Goal: Information Seeking & Learning: Check status

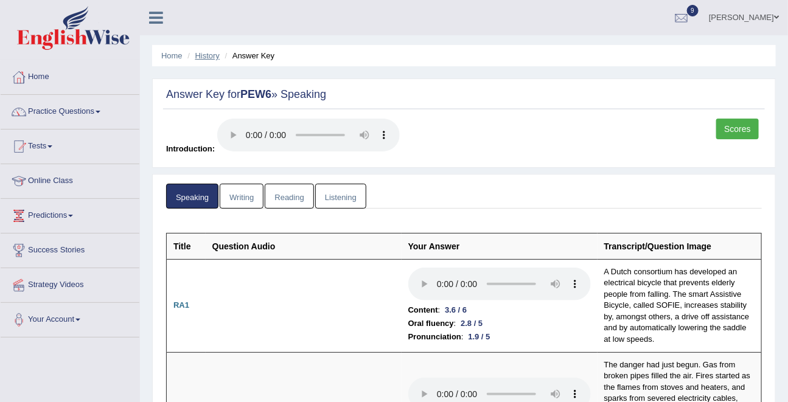
click at [209, 56] on link "History" at bounding box center [207, 55] width 24 height 9
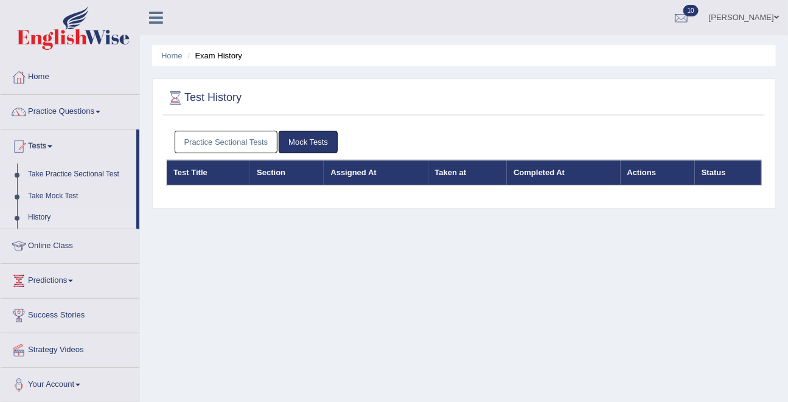
click at [242, 141] on link "Practice Sectional Tests" at bounding box center [226, 142] width 103 height 23
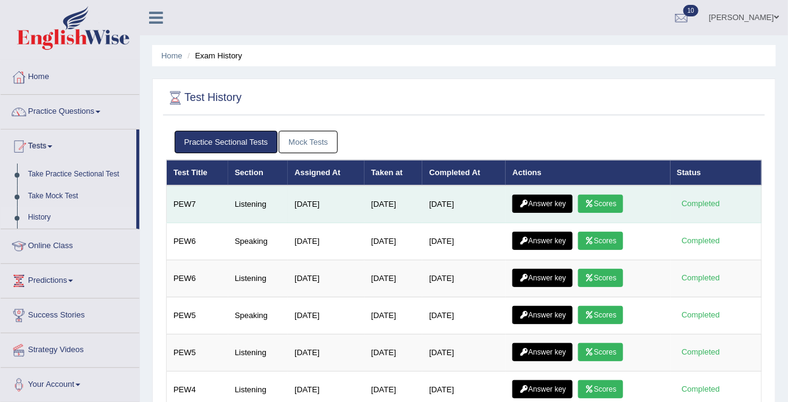
click at [618, 207] on link "Scores" at bounding box center [600, 204] width 45 height 18
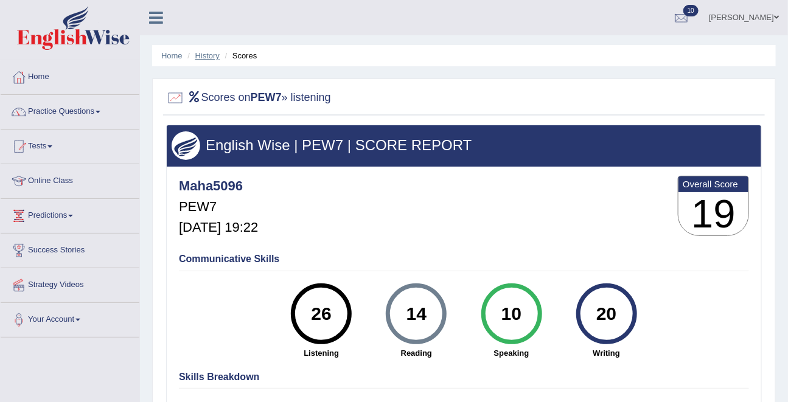
click at [206, 57] on link "History" at bounding box center [207, 55] width 24 height 9
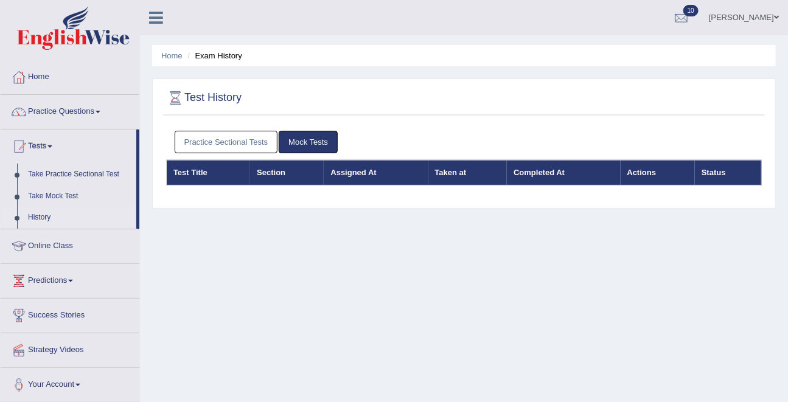
click at [238, 140] on link "Practice Sectional Tests" at bounding box center [226, 142] width 103 height 23
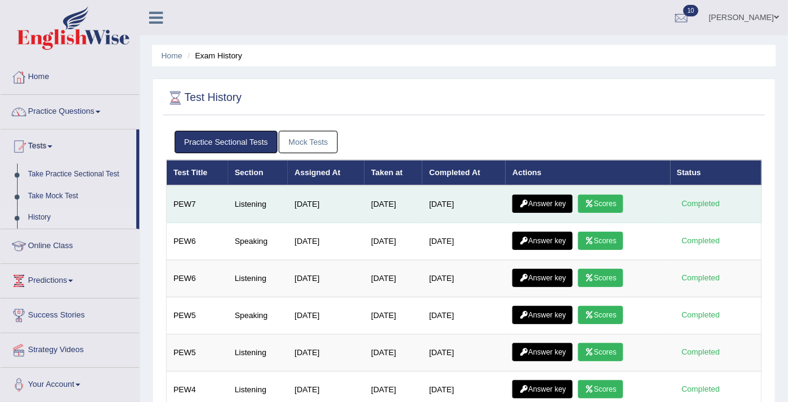
click at [560, 206] on link "Answer key" at bounding box center [542, 204] width 60 height 18
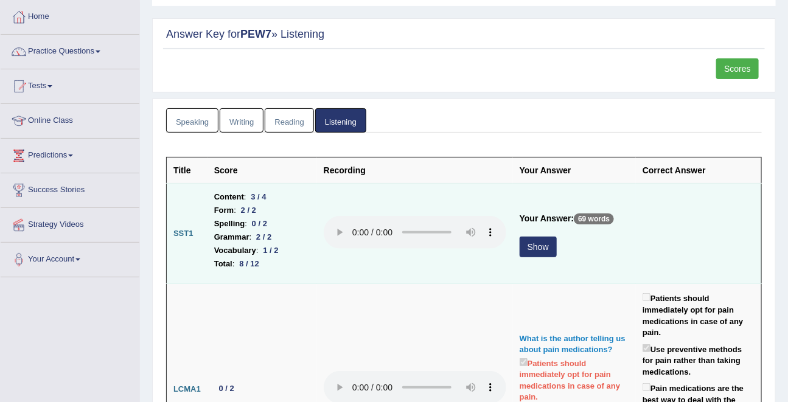
scroll to position [63, 0]
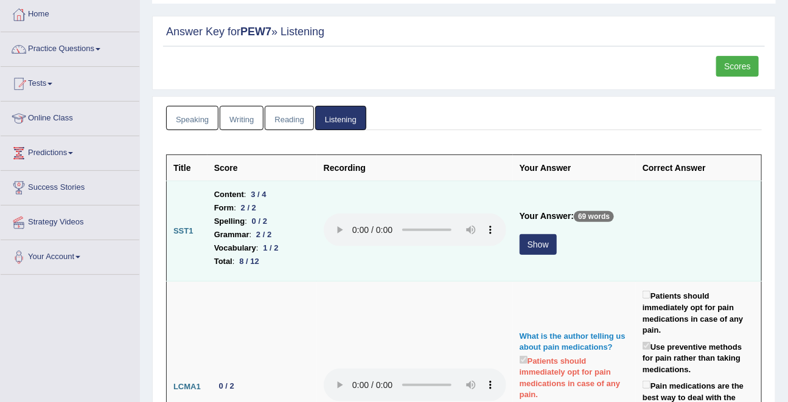
click at [537, 240] on button "Show" at bounding box center [538, 244] width 37 height 21
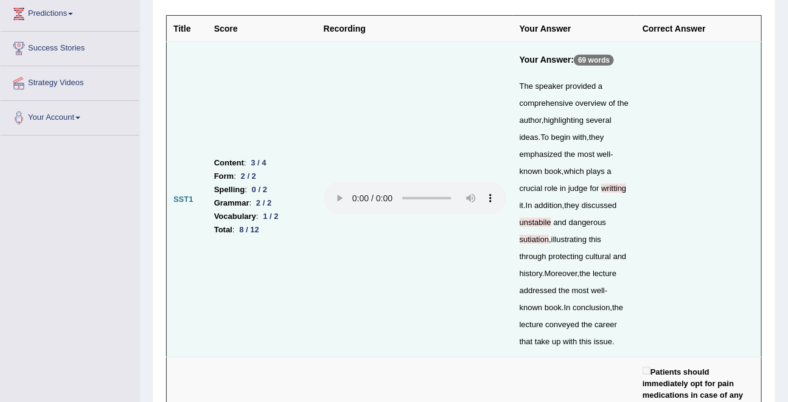
scroll to position [198, 0]
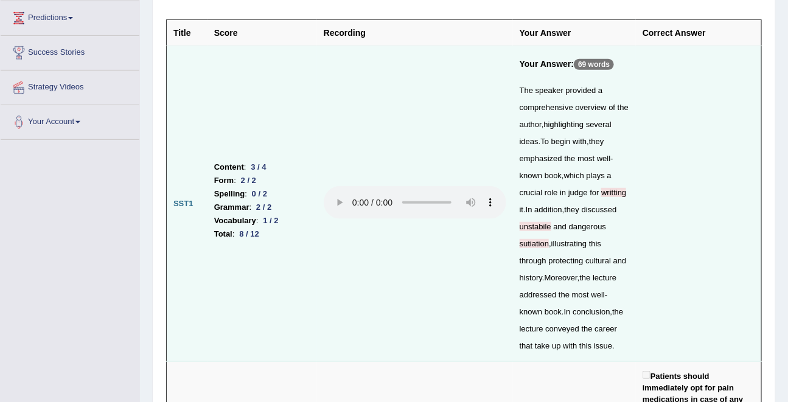
click at [538, 220] on div "The speaker provided a comprehensive overview of the author , highlighting seve…" at bounding box center [575, 218] width 110 height 273
copy span "unstabile"
click at [618, 193] on span "writting" at bounding box center [613, 192] width 25 height 9
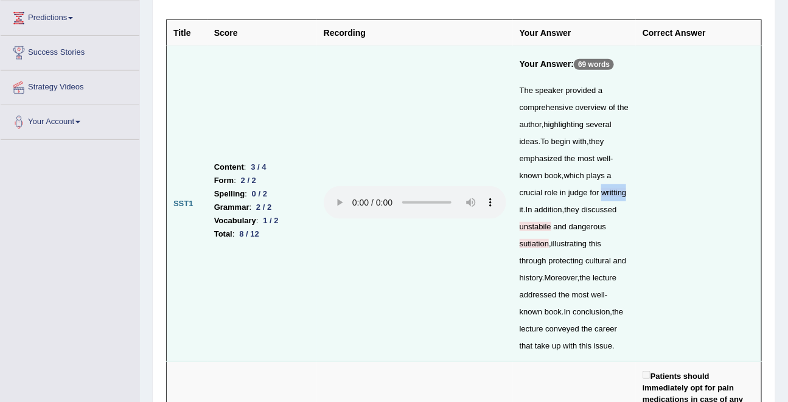
copy span "writting"
click at [539, 243] on span "sutiation" at bounding box center [534, 243] width 29 height 9
copy span "sutiation"
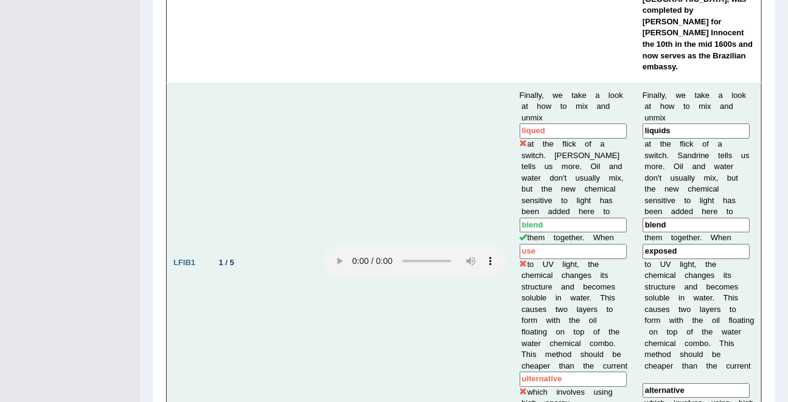
scroll to position [1149, 0]
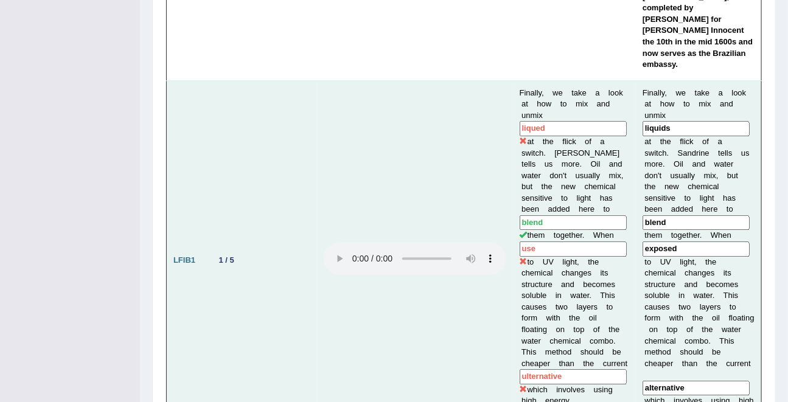
click at [682, 381] on input "alternative" at bounding box center [696, 388] width 107 height 15
click at [536, 121] on input "liqued" at bounding box center [573, 128] width 107 height 15
click at [663, 121] on input "liquids" at bounding box center [696, 128] width 107 height 15
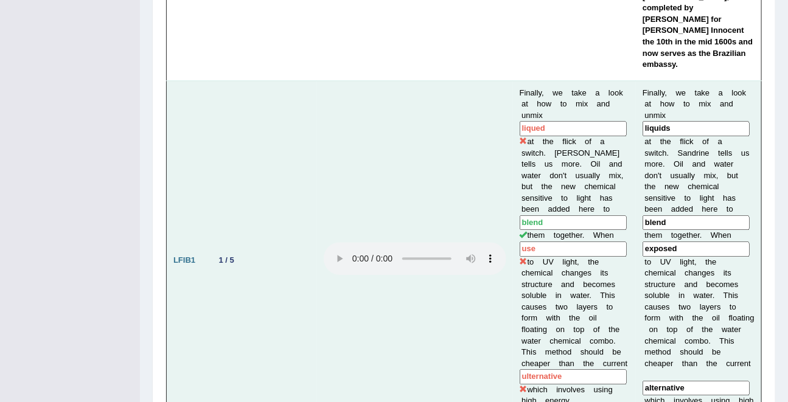
click at [663, 121] on input "liquids" at bounding box center [696, 128] width 107 height 15
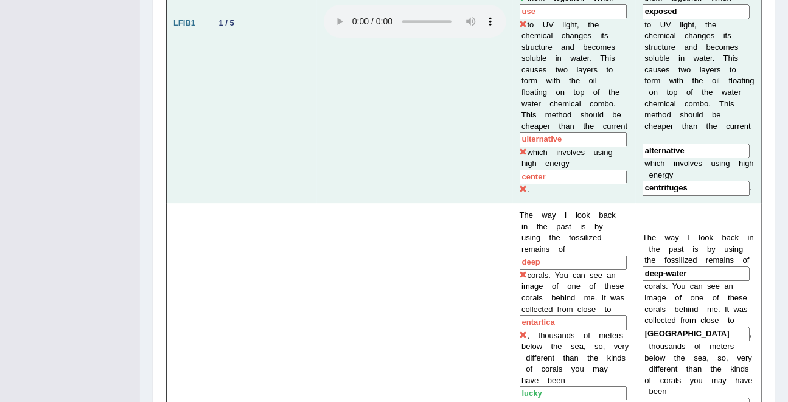
scroll to position [1387, 0]
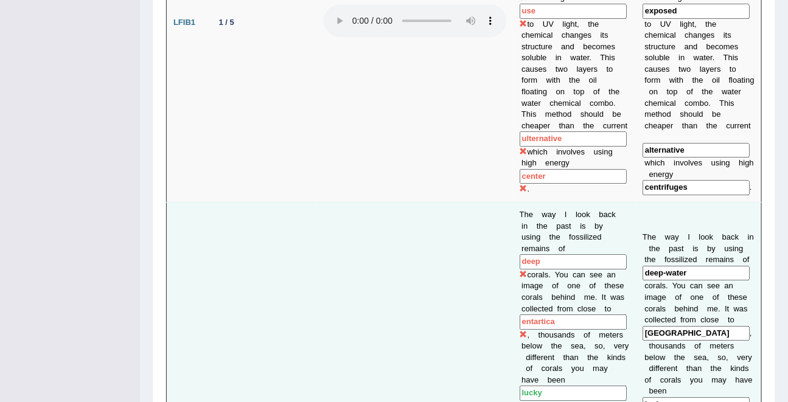
click at [678, 326] on input "[GEOGRAPHIC_DATA]" at bounding box center [696, 333] width 107 height 15
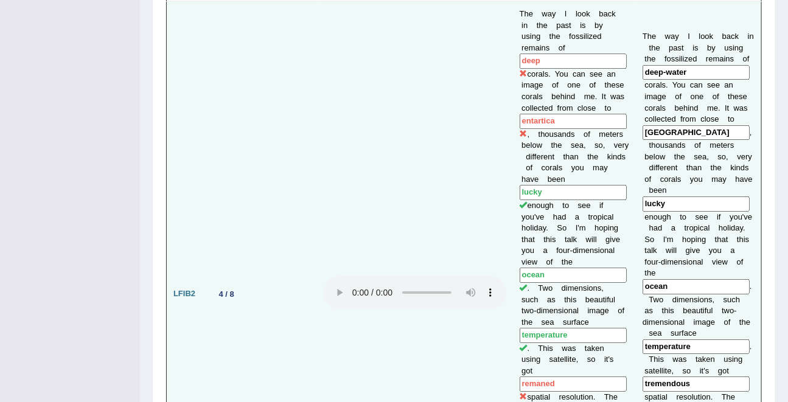
scroll to position [1593, 0]
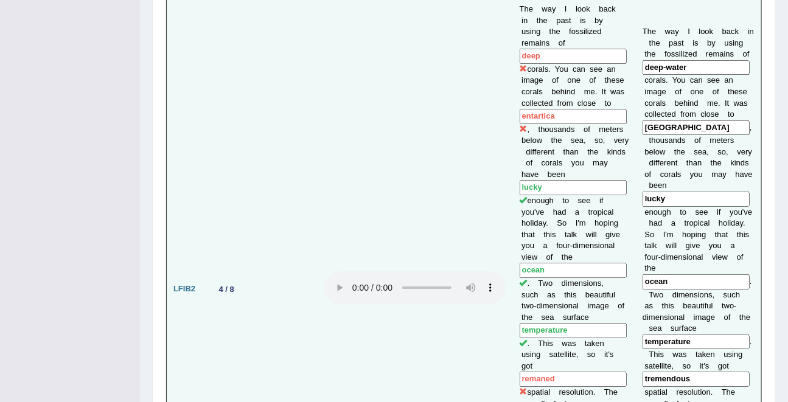
click at [677, 372] on input "tremendous" at bounding box center [696, 379] width 107 height 15
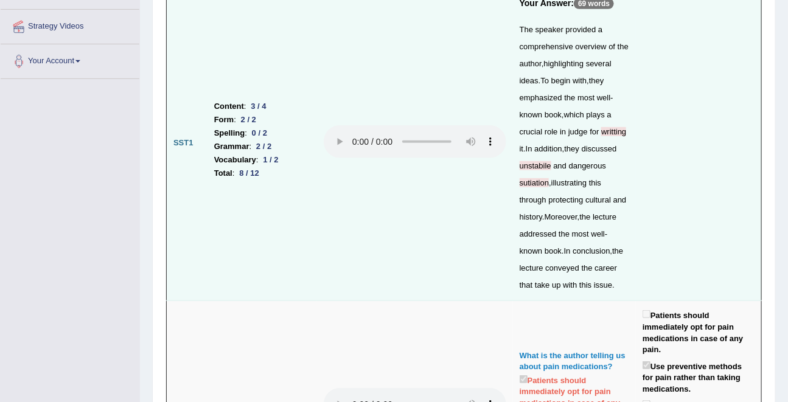
scroll to position [0, 0]
